Goal: Find specific page/section: Find specific page/section

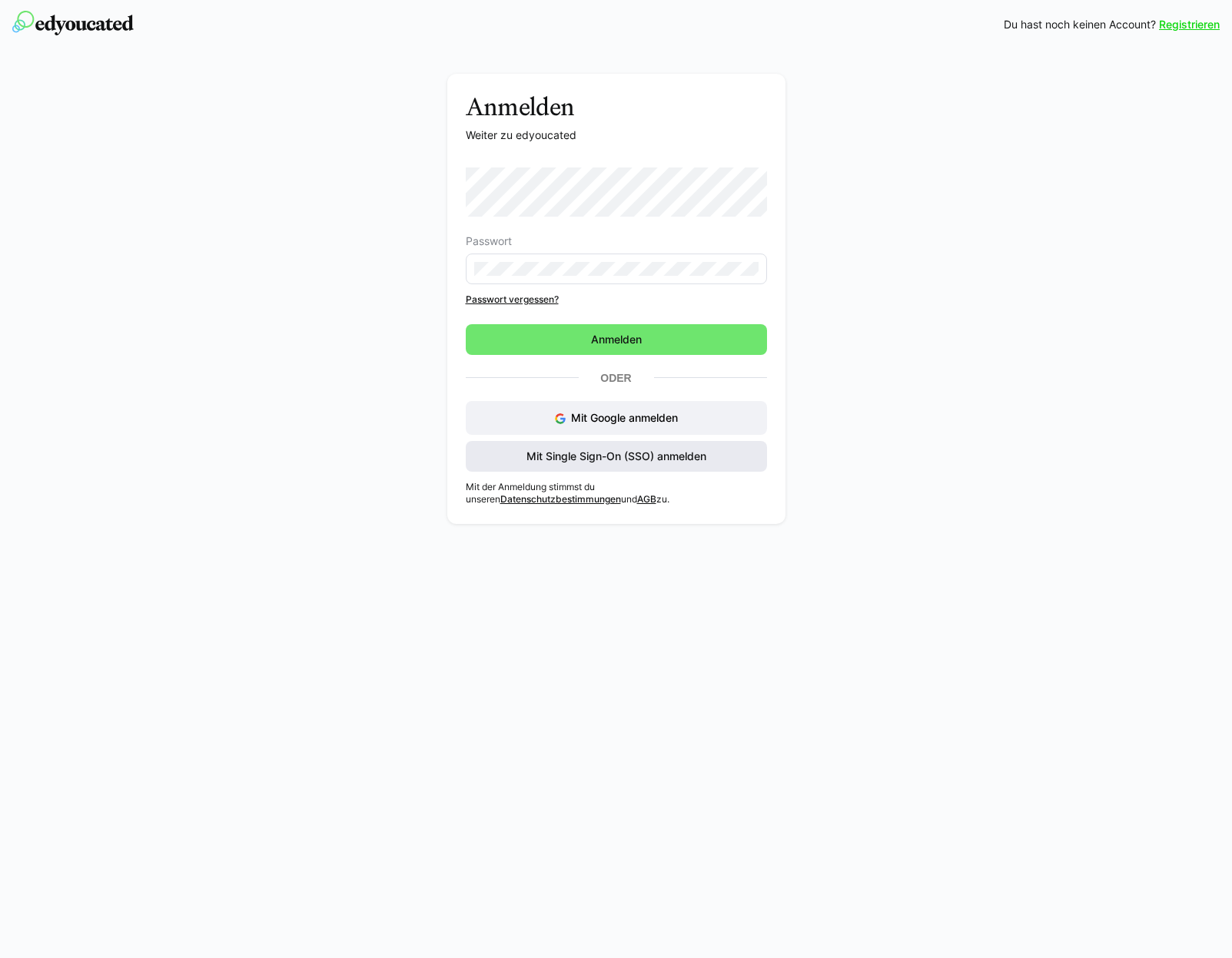
click at [589, 455] on span "Mit Single Sign-On (SSO) anmelden" at bounding box center [616, 456] width 184 height 16
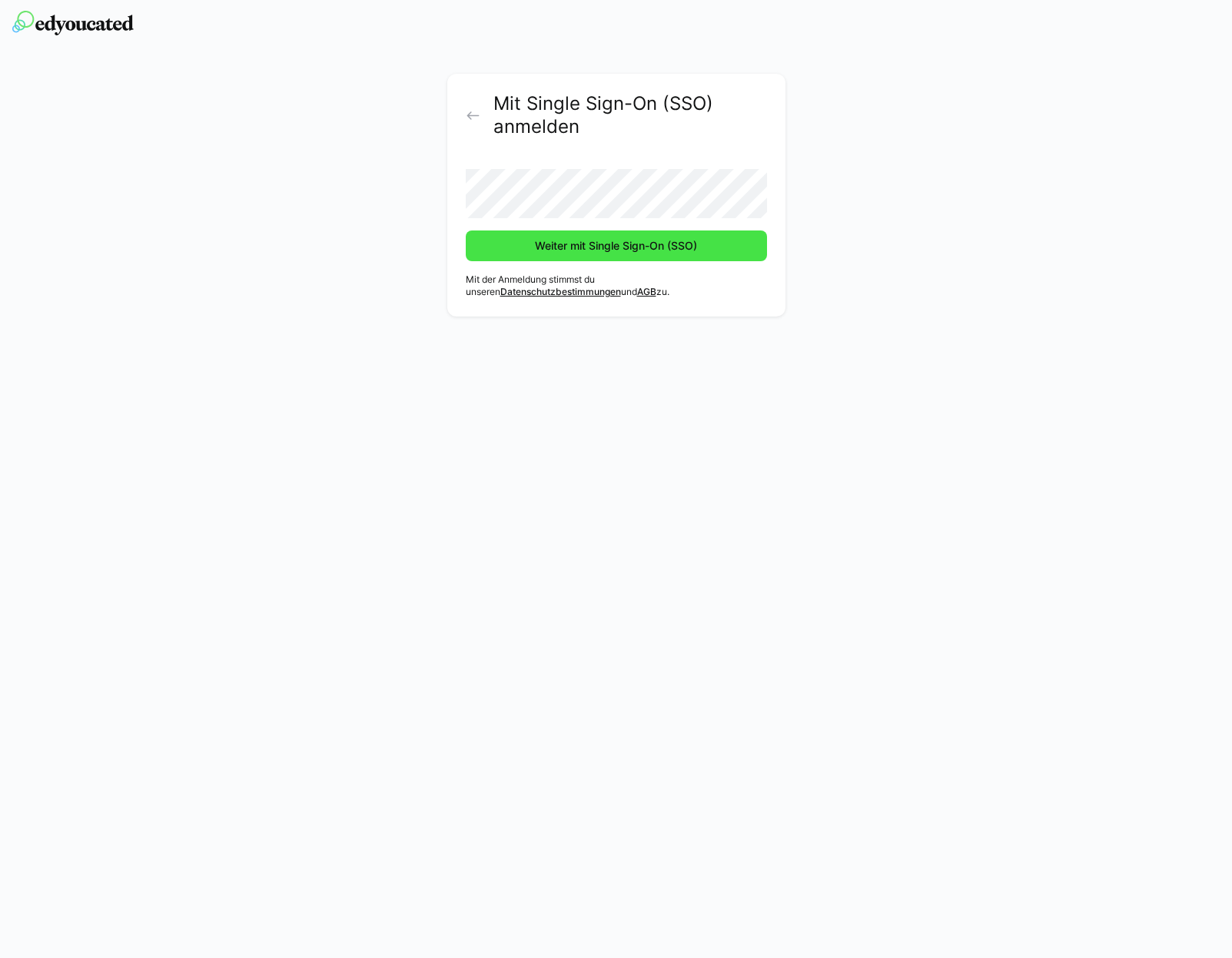
click at [555, 241] on span "Weiter mit Single Sign-On (SSO)" at bounding box center [616, 245] width 167 height 16
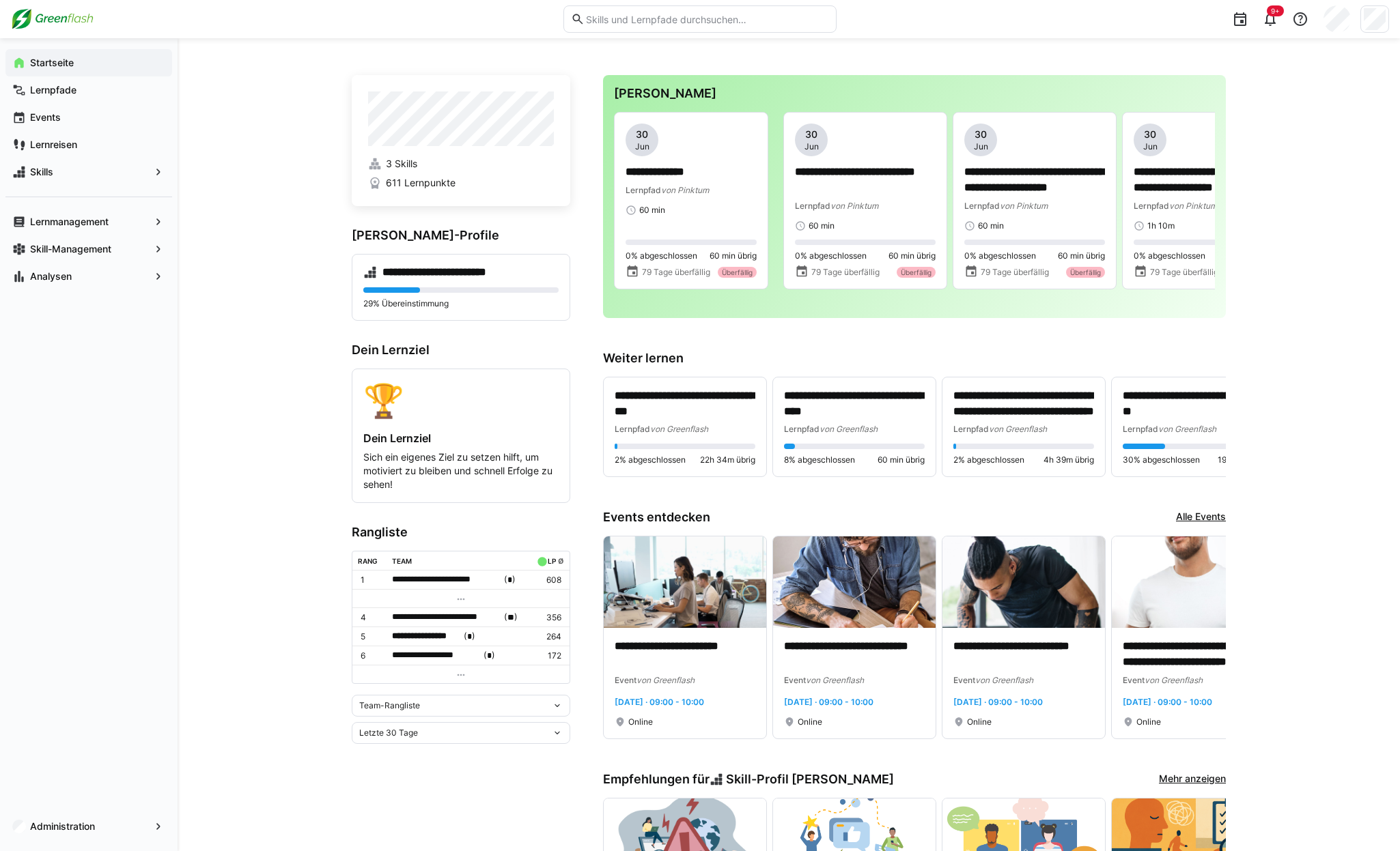
click at [611, 27] on eds-input at bounding box center [700, 20] width 273 height 28
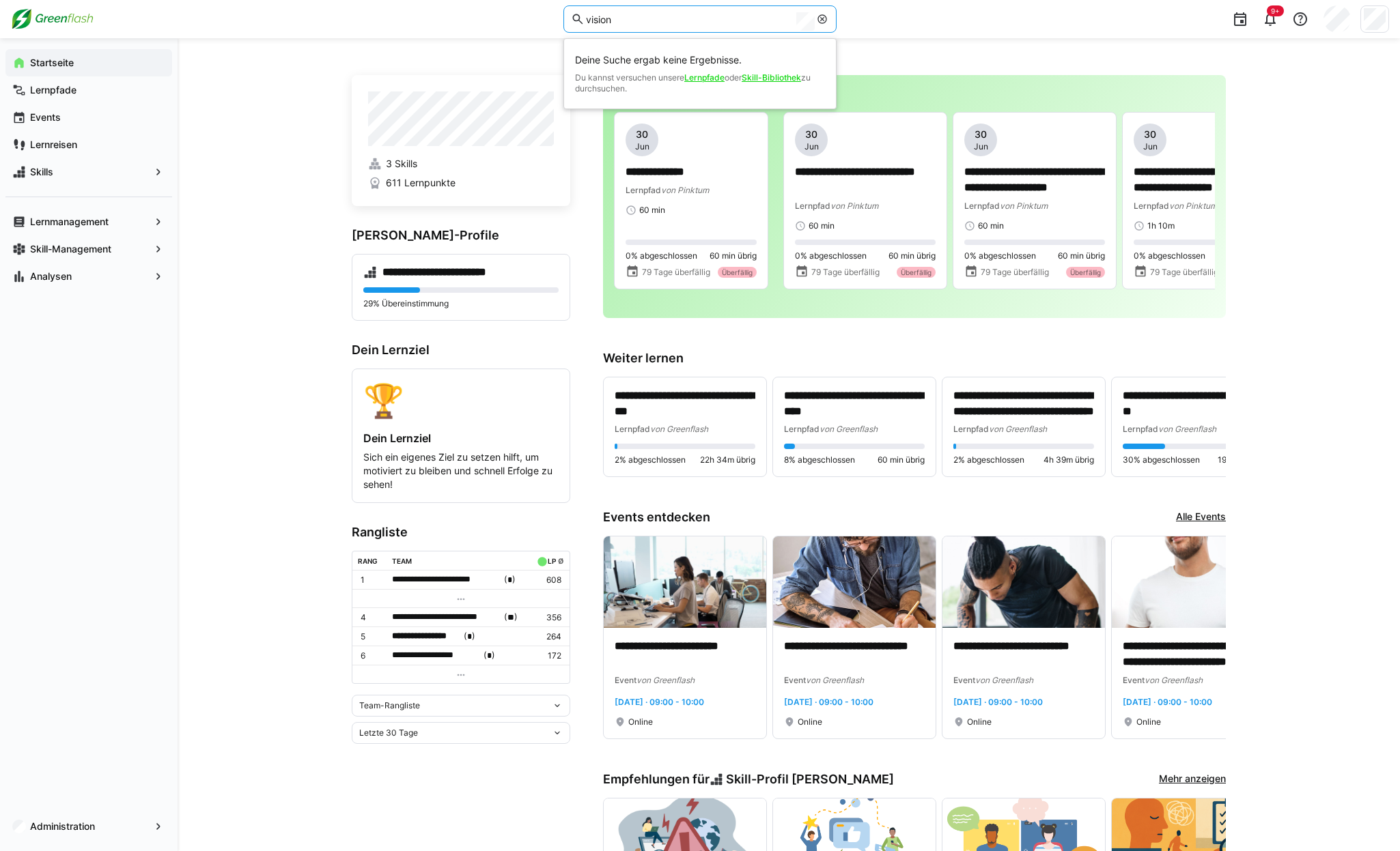
type input "visions"
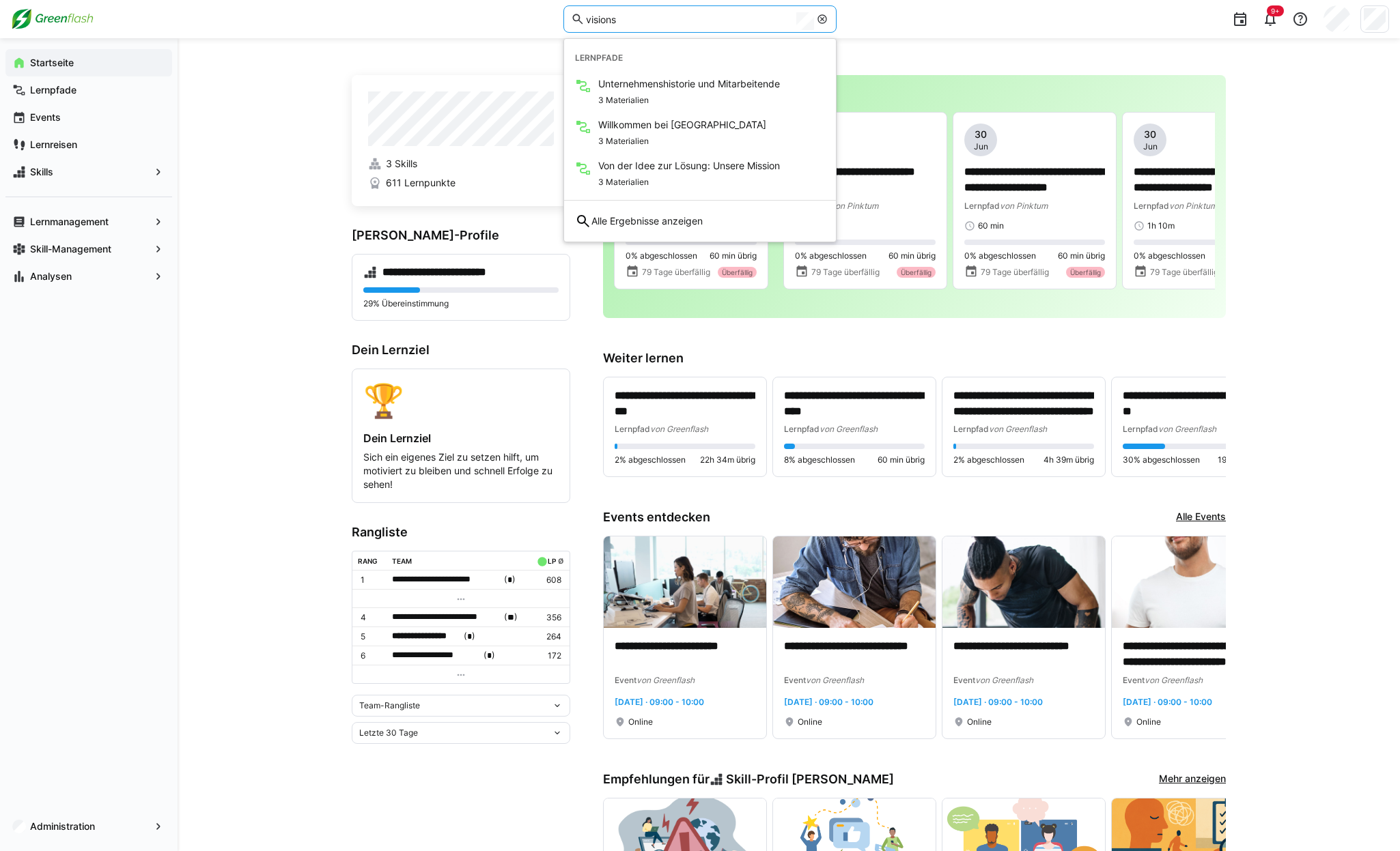
drag, startPoint x: 615, startPoint y: 22, endPoint x: 555, endPoint y: 24, distance: 60.0
click at [555, 24] on div "visions Lernpfade Unternehmenshistorie und Mitarbeitende 3 Materialien Willkomm…" at bounding box center [699, 19] width 1378 height 38
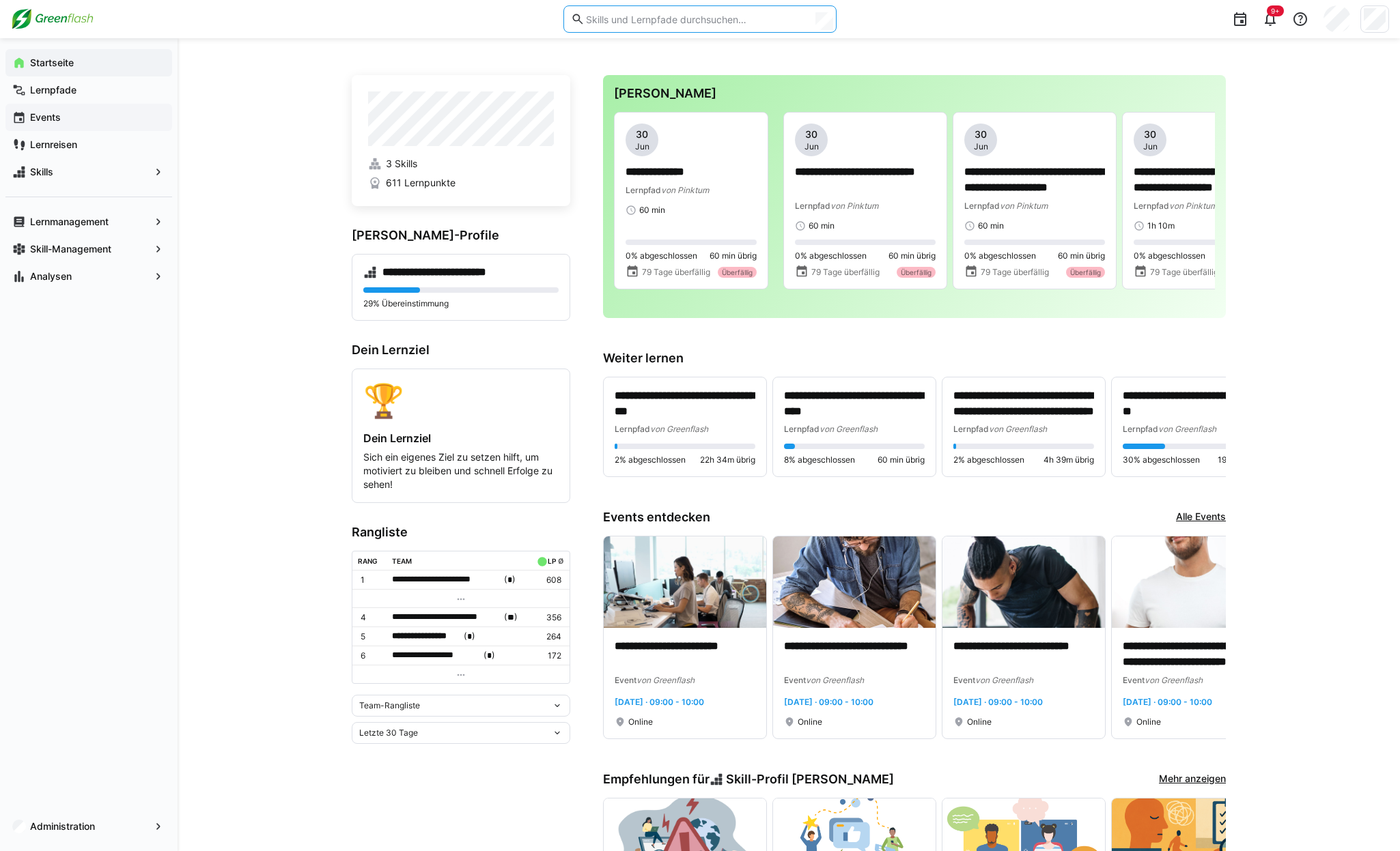
click at [0, 0] on app-navigation-label "Events" at bounding box center [0, 0] width 0 height 0
